Goal: Book appointment/travel/reservation

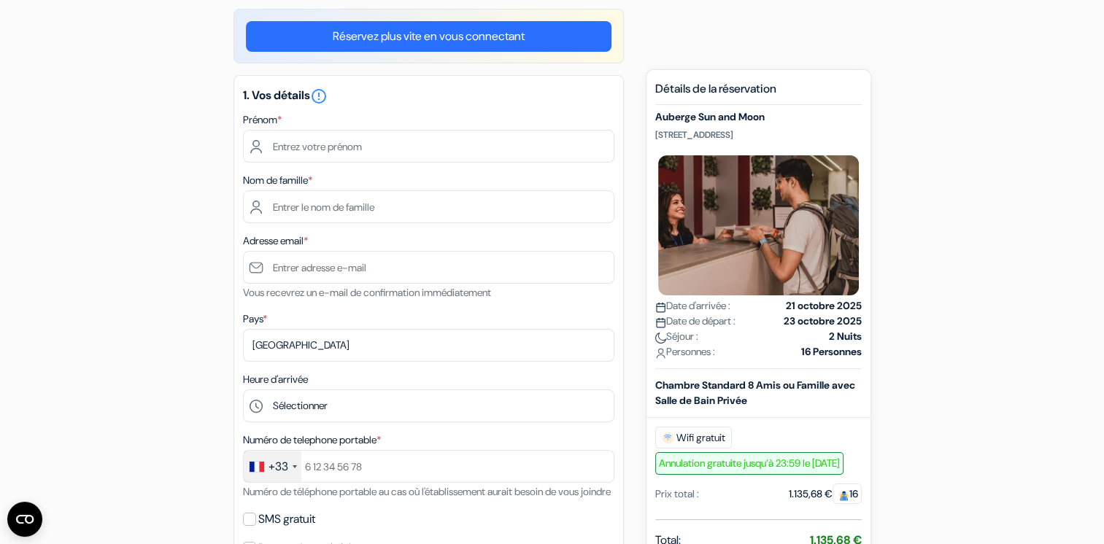
scroll to position [125, 0]
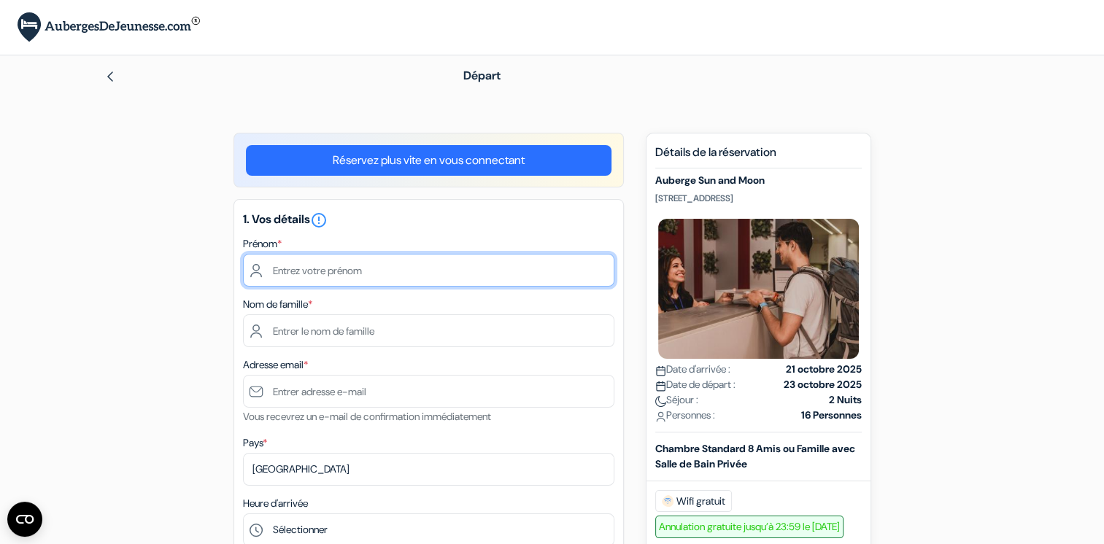
click at [384, 284] on input "text" at bounding box center [428, 270] width 371 height 33
type input "espace jeunes ccpa quillan"
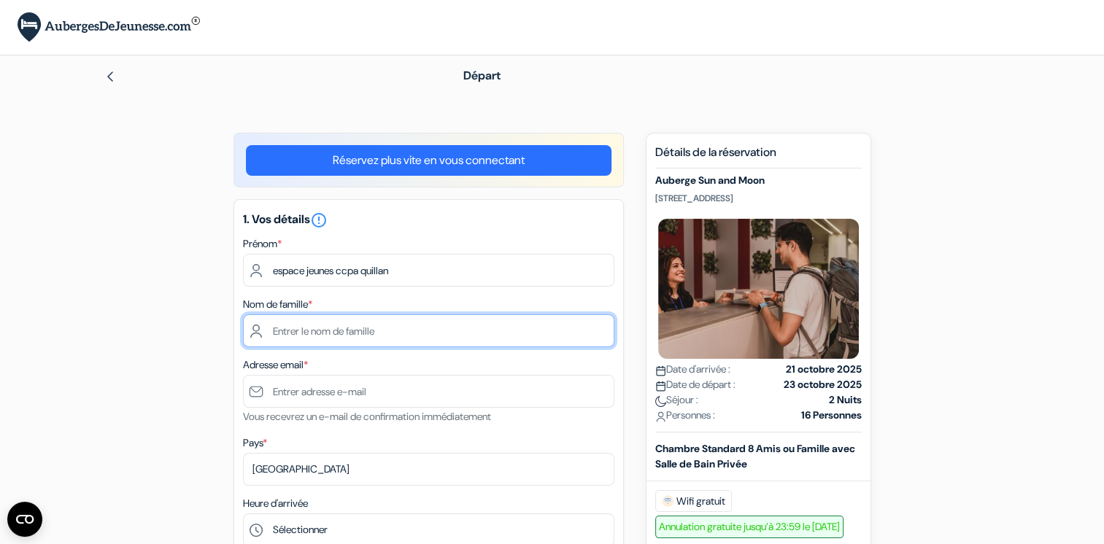
click at [338, 326] on input "text" at bounding box center [428, 330] width 371 height 33
type input "service jeunesse [PERSON_NAME]"
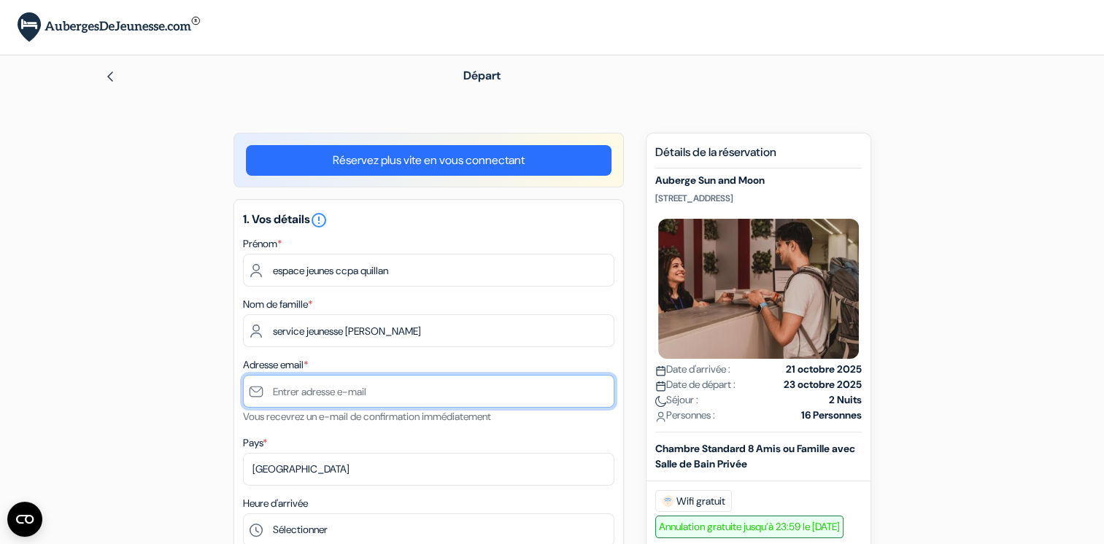
click at [306, 387] on input "text" at bounding box center [428, 391] width 371 height 33
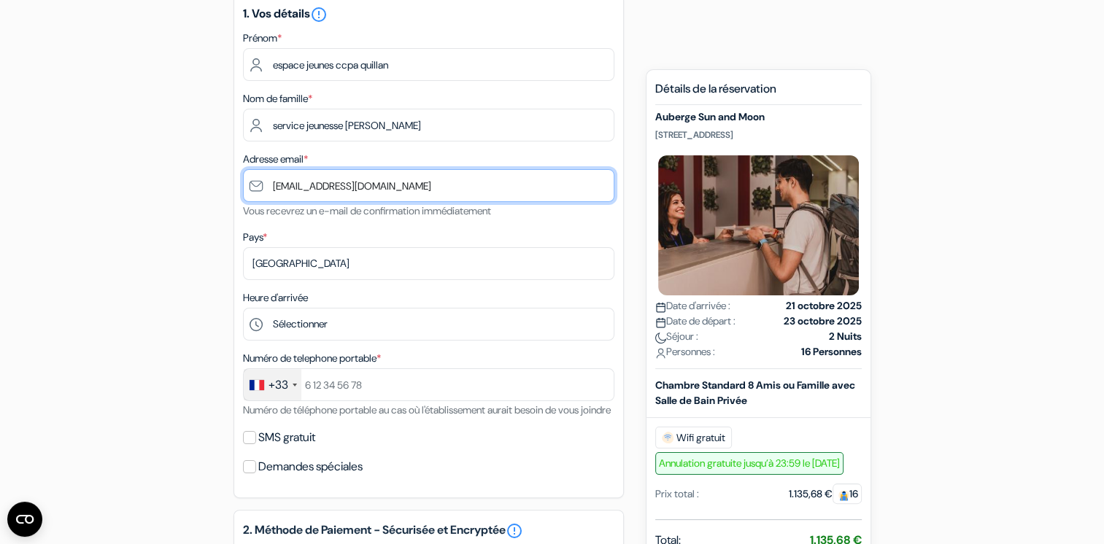
scroll to position [214, 0]
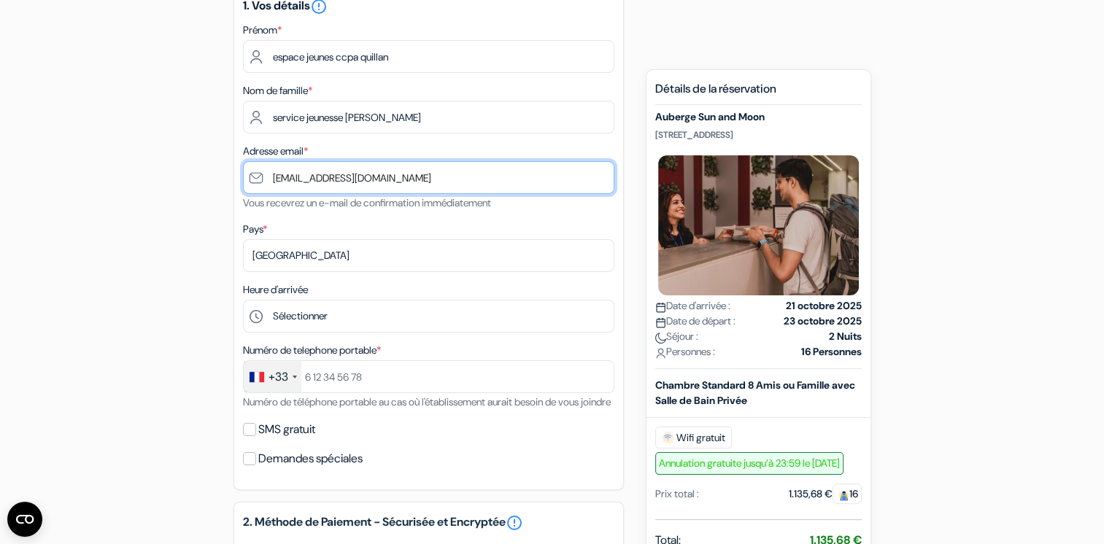
type input "[EMAIL_ADDRESS][DOMAIN_NAME]"
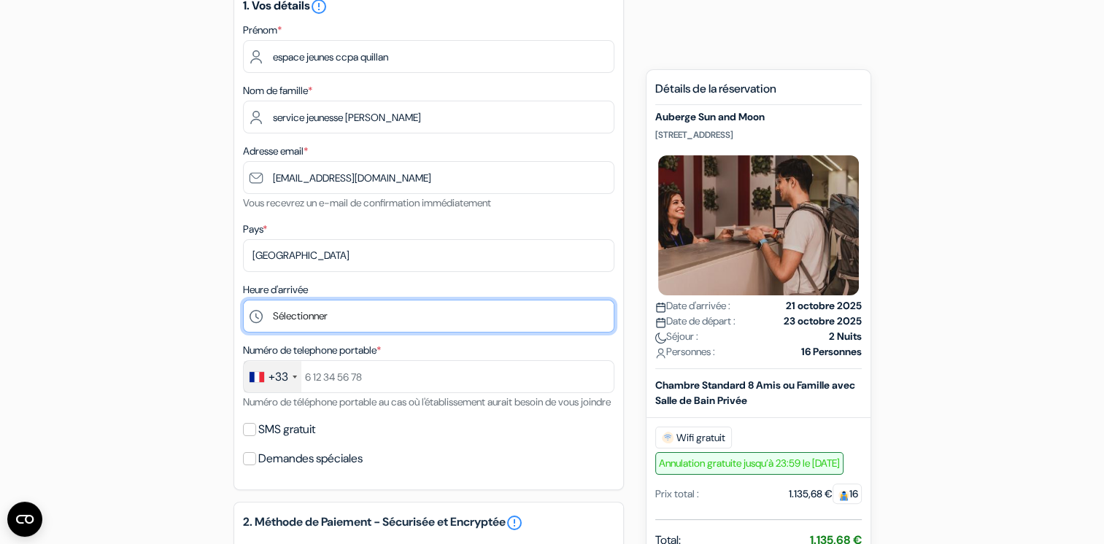
click at [442, 318] on select "Sélectionner 1:00 2:00 3:00 4:00 5:00 6:00 7:00 8:00 9:00 10:00 11:00 12:00 13:…" at bounding box center [428, 316] width 371 height 33
select select "16"
click at [243, 301] on select "Sélectionner 1:00 2:00 3:00 4:00 5:00 6:00 7:00 8:00 9:00 10:00 11:00 12:00 13:…" at bounding box center [428, 316] width 371 height 33
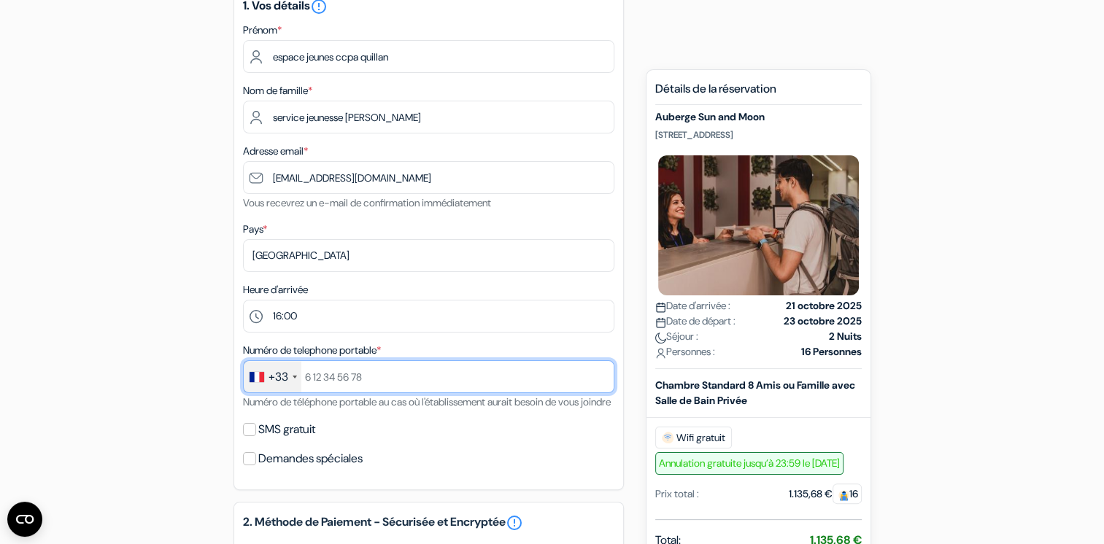
click at [403, 379] on input "text" at bounding box center [428, 376] width 371 height 33
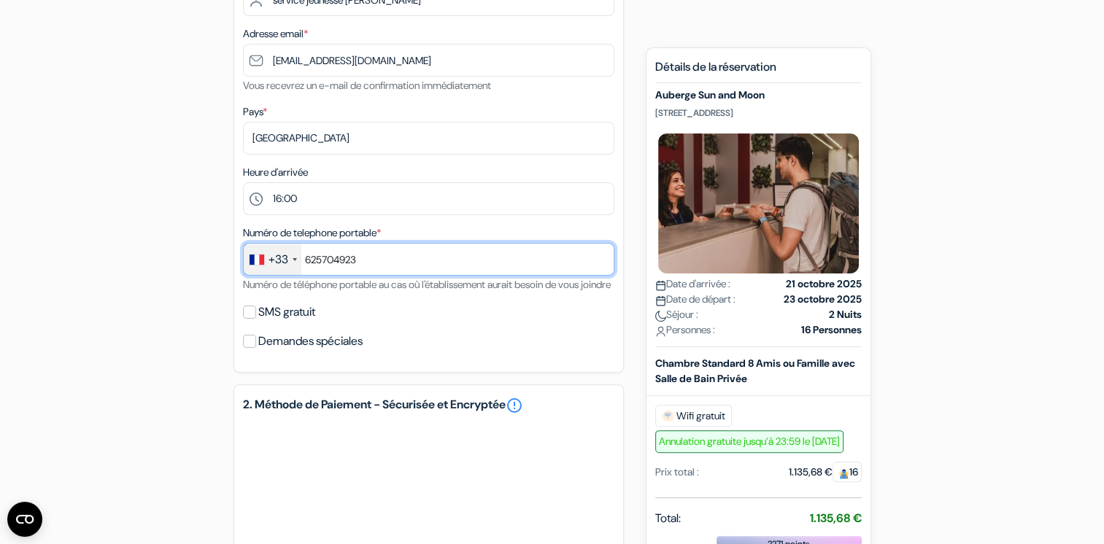
scroll to position [333, 0]
type input "625704923"
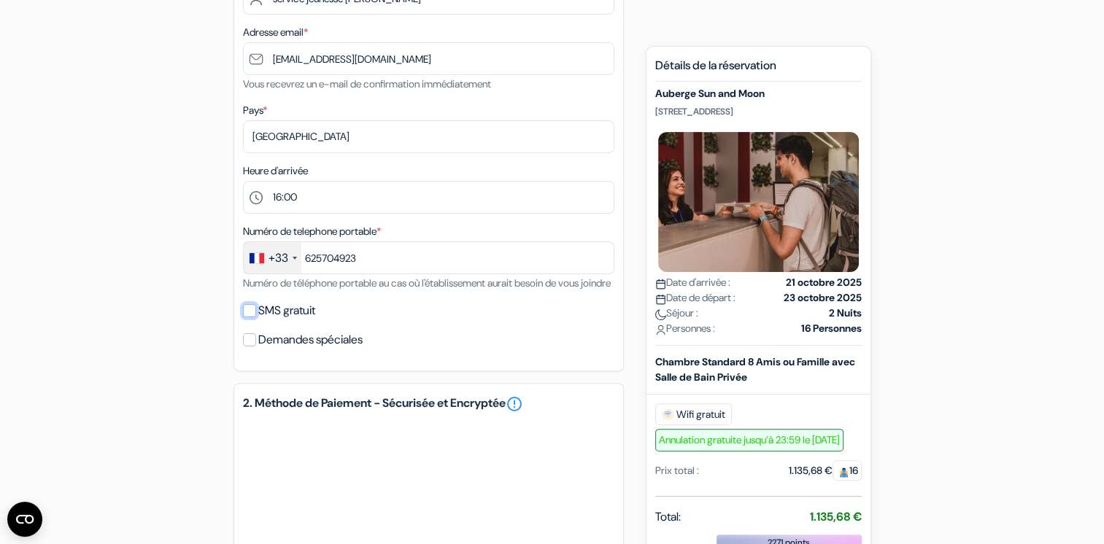
click at [245, 317] on input "SMS gratuit" at bounding box center [249, 310] width 13 height 13
checkbox input "true"
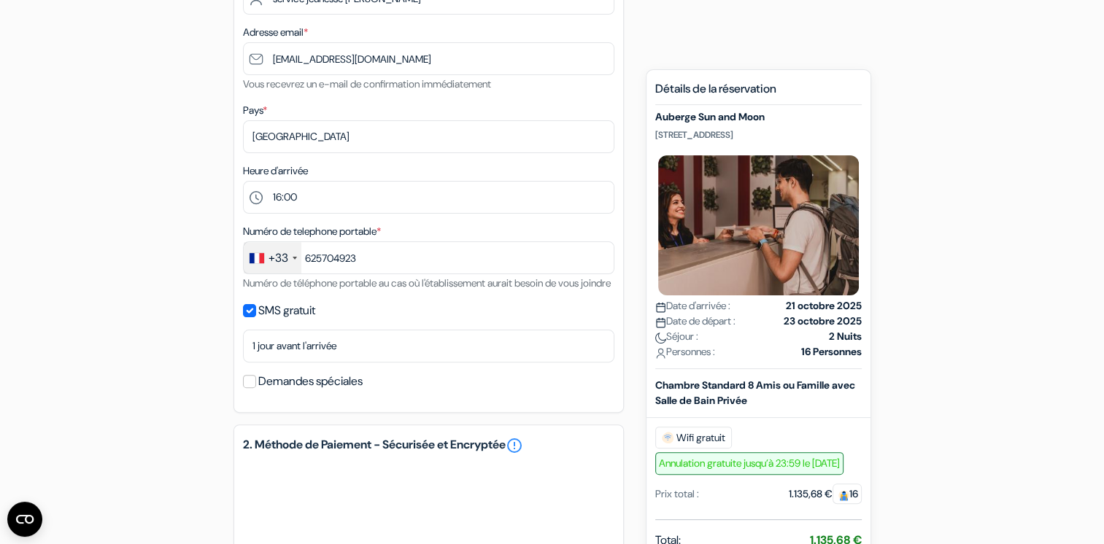
click at [301, 392] on label "Demandes spéciales" at bounding box center [310, 381] width 104 height 20
click at [256, 388] on input "Demandes spéciales" at bounding box center [249, 381] width 13 height 13
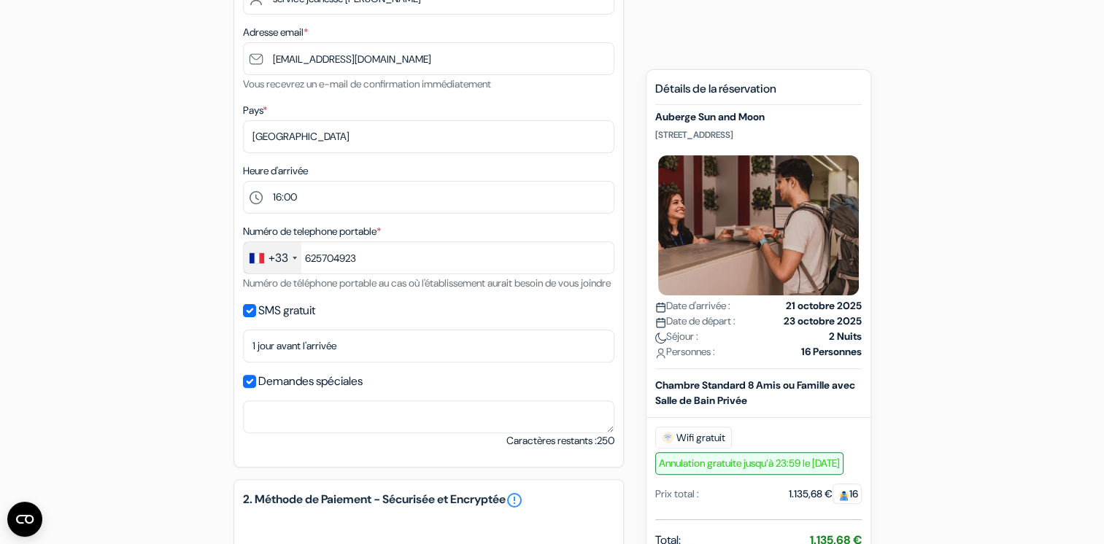
click at [301, 392] on label "Demandes spéciales" at bounding box center [310, 381] width 104 height 20
click at [256, 388] on input "Demandes spéciales" at bounding box center [249, 381] width 13 height 13
checkbox input "false"
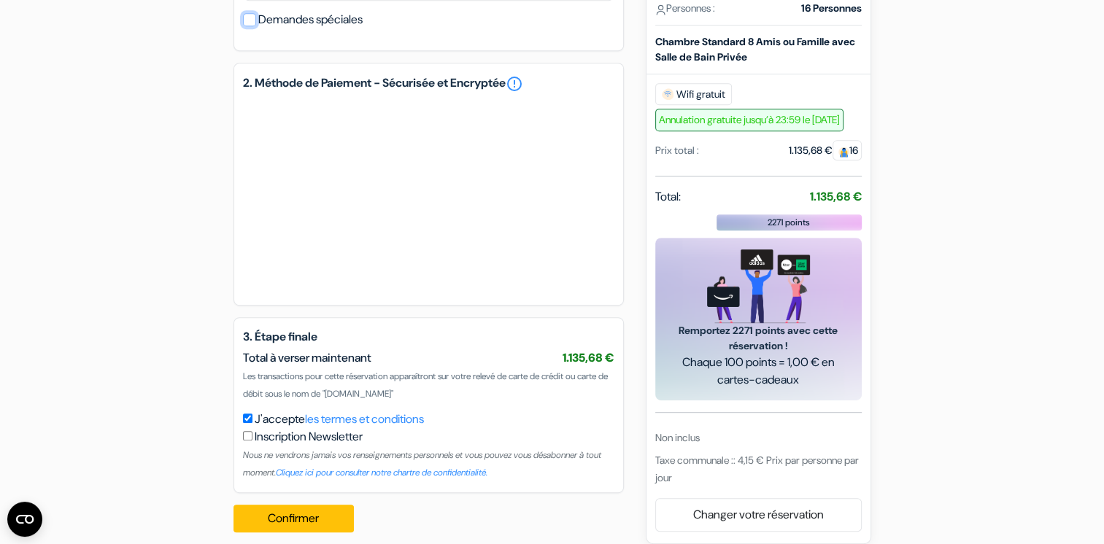
scroll to position [721, 0]
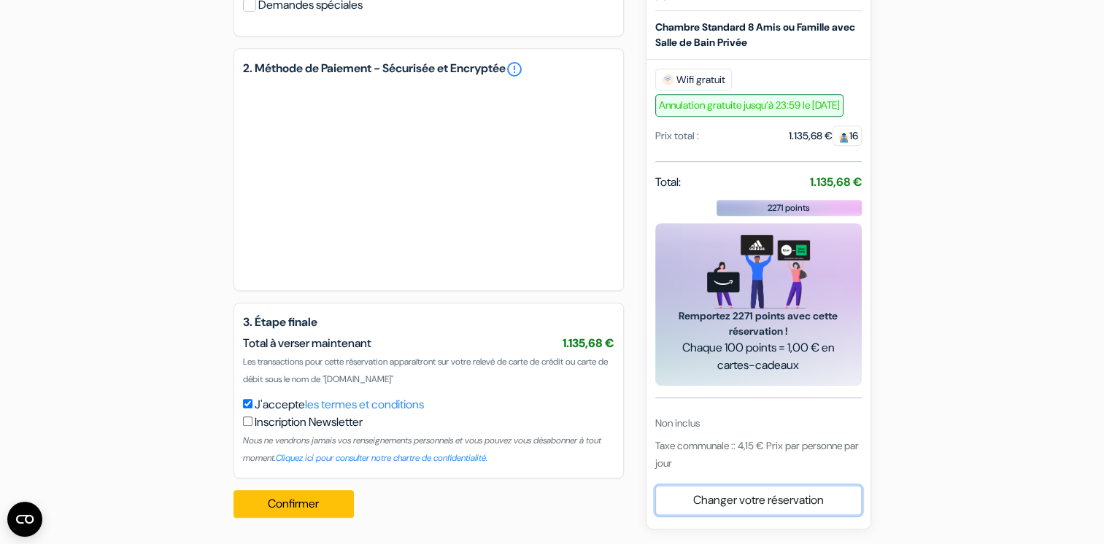
click at [776, 509] on link "Changer votre réservation" at bounding box center [758, 501] width 205 height 28
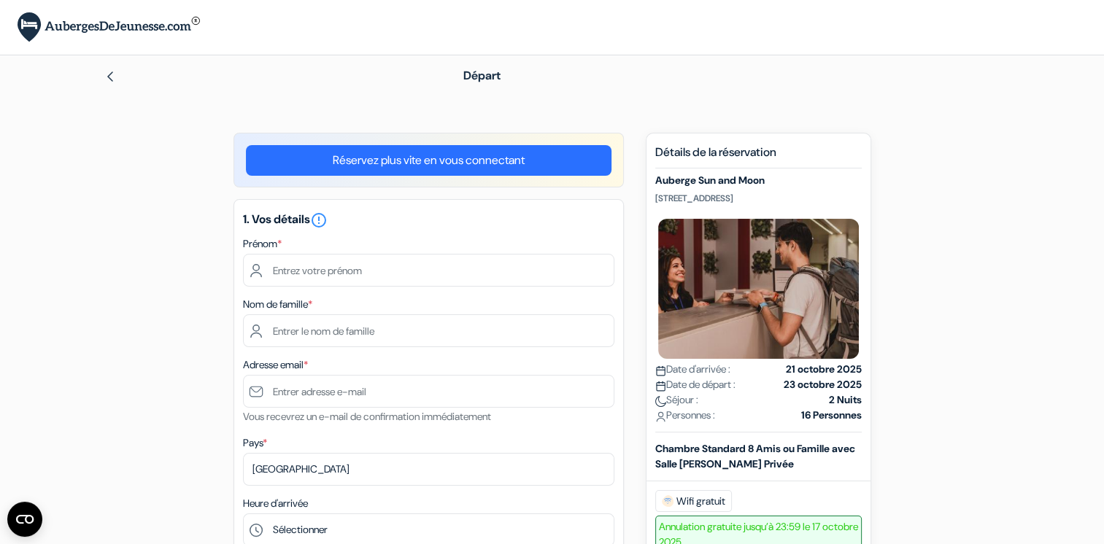
click at [778, 198] on p "[STREET_ADDRESS]" at bounding box center [758, 199] width 206 height 12
drag, startPoint x: 656, startPoint y: 195, endPoint x: 783, endPoint y: 203, distance: 126.4
click at [783, 203] on p "[STREET_ADDRESS]" at bounding box center [758, 199] width 206 height 12
drag, startPoint x: 783, startPoint y: 203, endPoint x: 752, endPoint y: 201, distance: 30.7
copy p "[STREET_ADDRESS]"
